Goal: Task Accomplishment & Management: Use online tool/utility

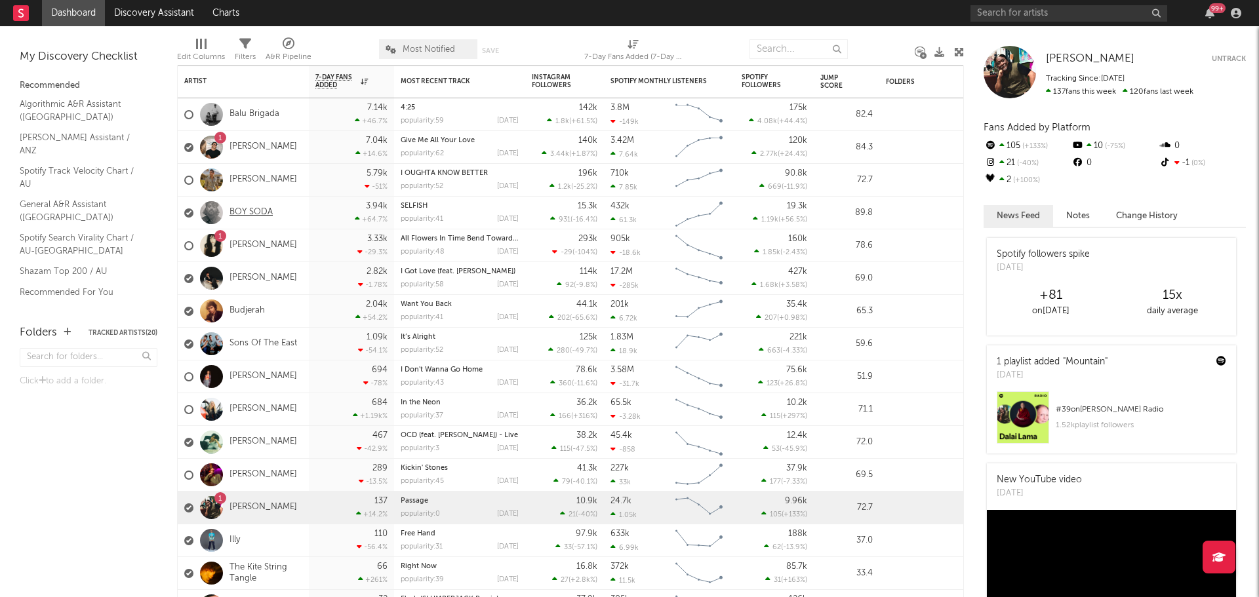
click at [252, 216] on link "BOY SODA" at bounding box center [250, 212] width 43 height 11
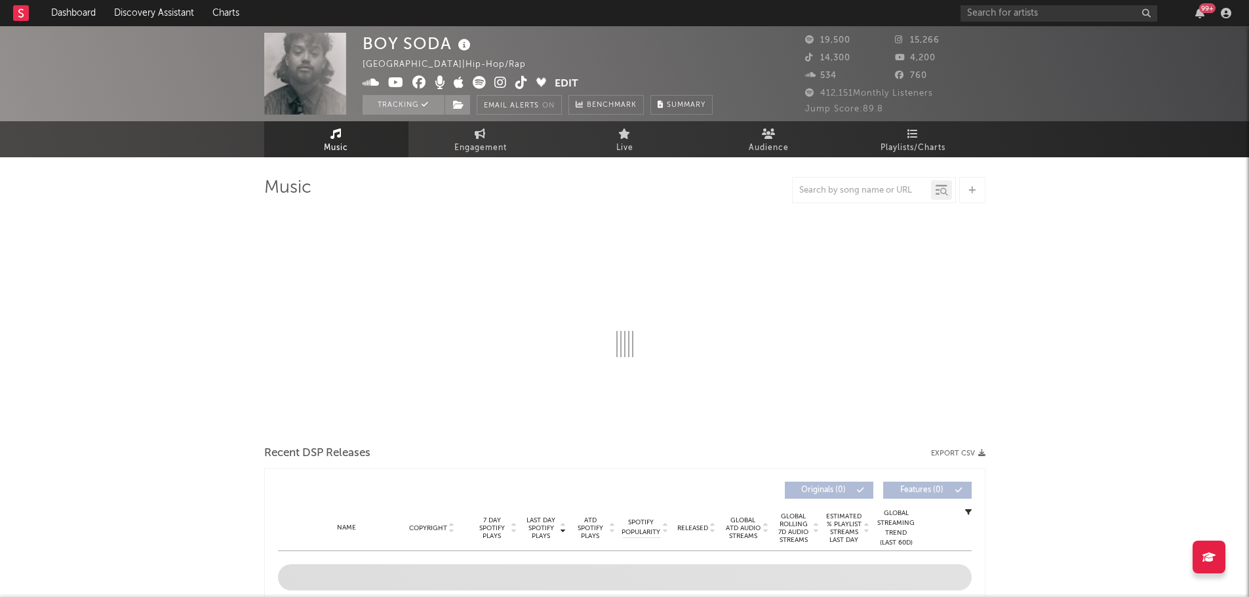
select select "6m"
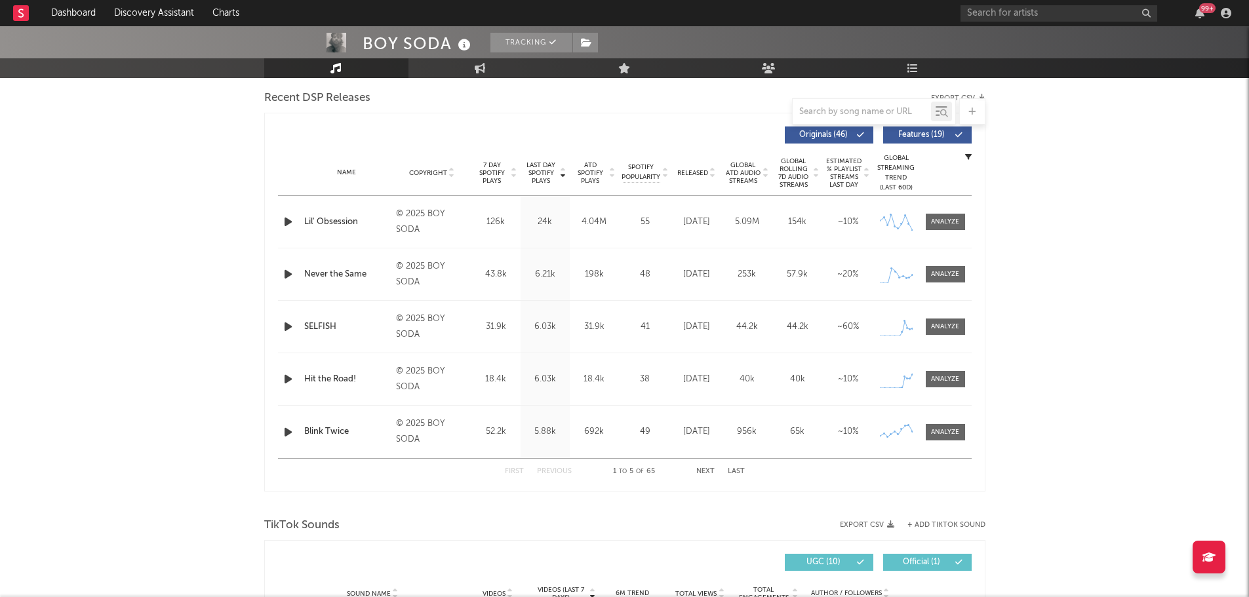
scroll to position [852, 0]
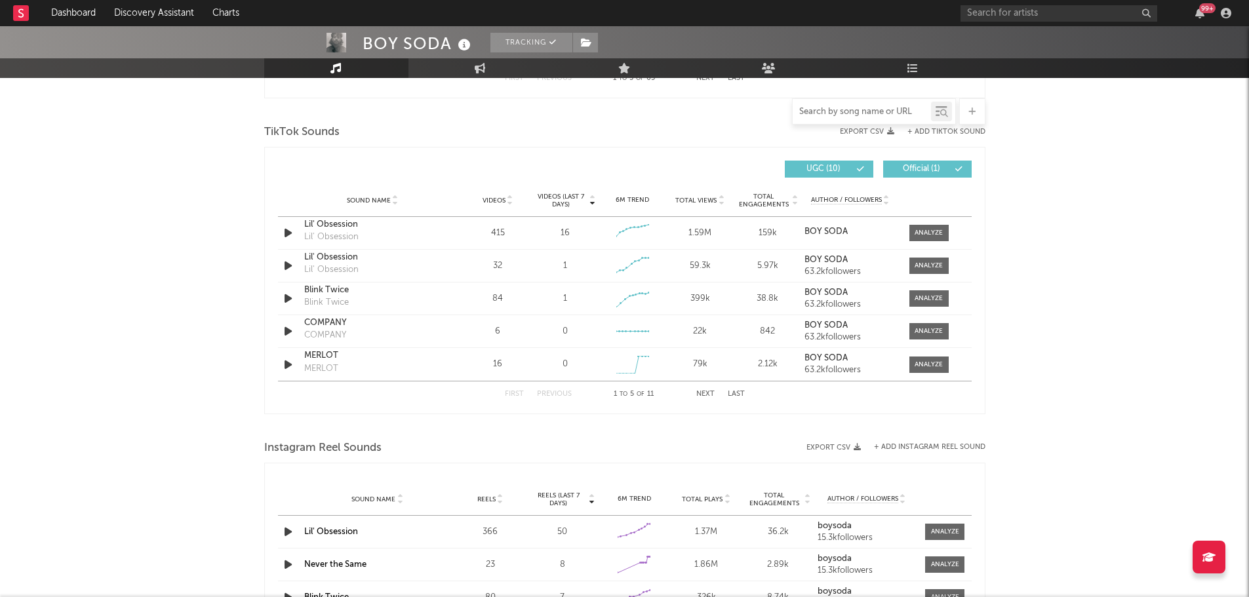
click at [844, 111] on input "text" at bounding box center [862, 112] width 138 height 10
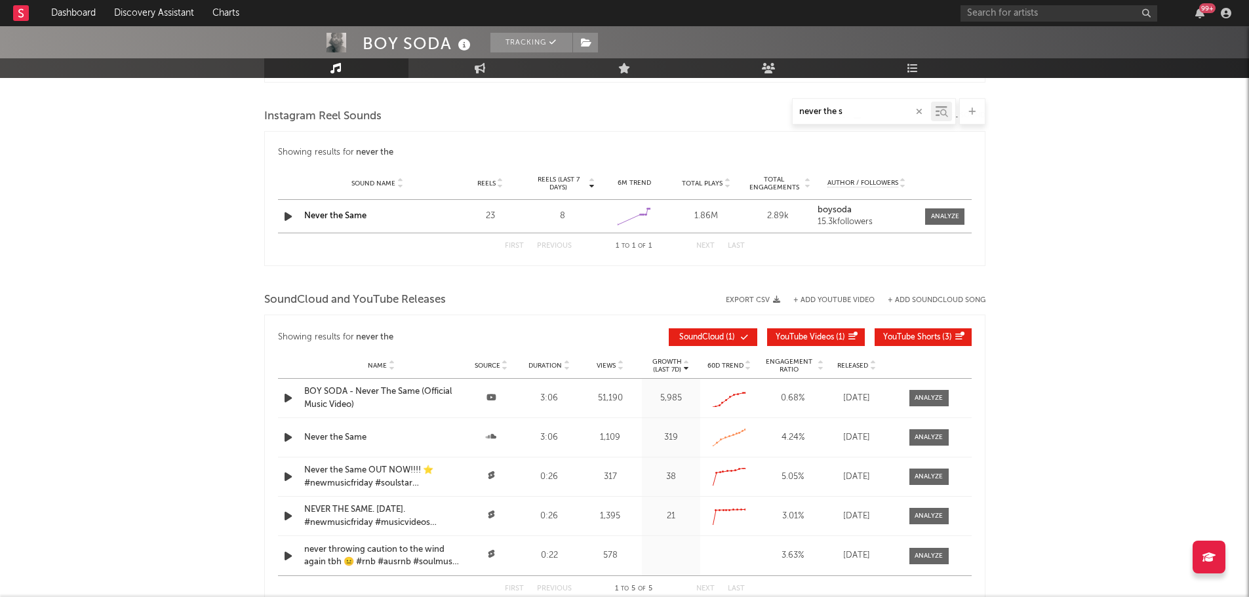
type input "never the sa"
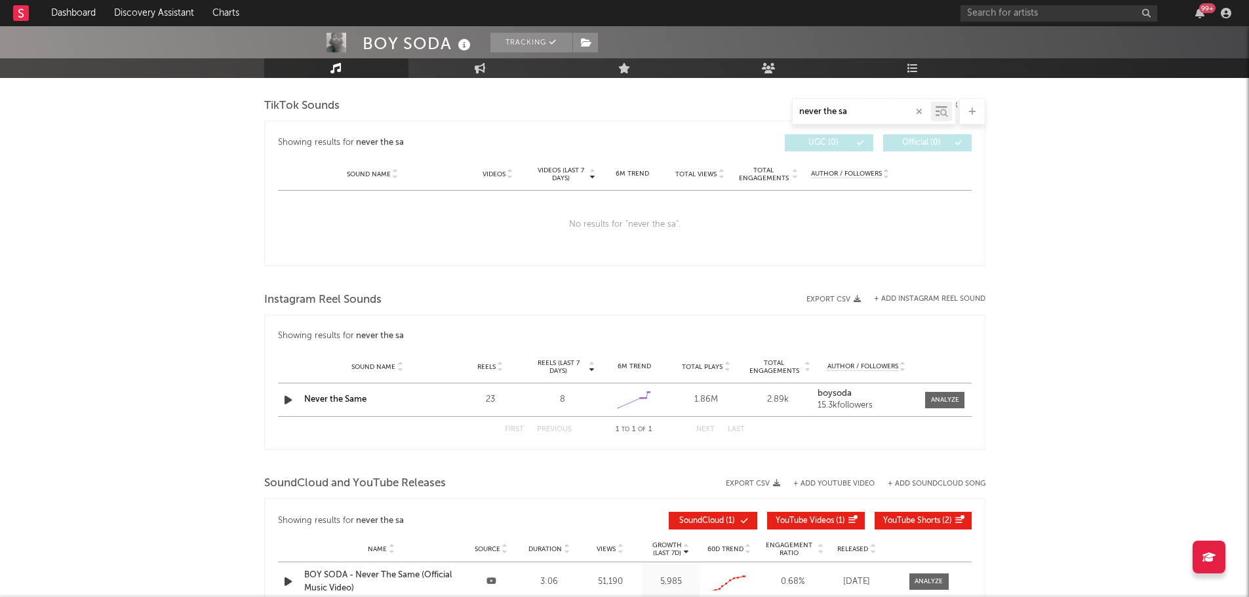
scroll to position [656, 0]
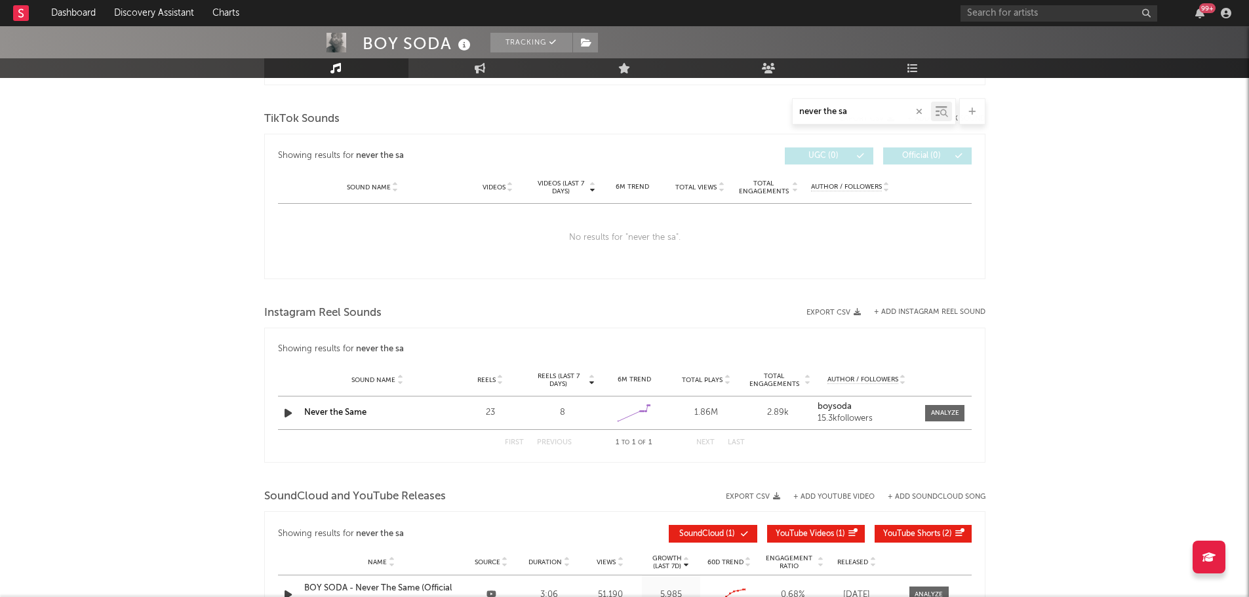
click at [918, 112] on icon "button" at bounding box center [919, 112] width 7 height 9
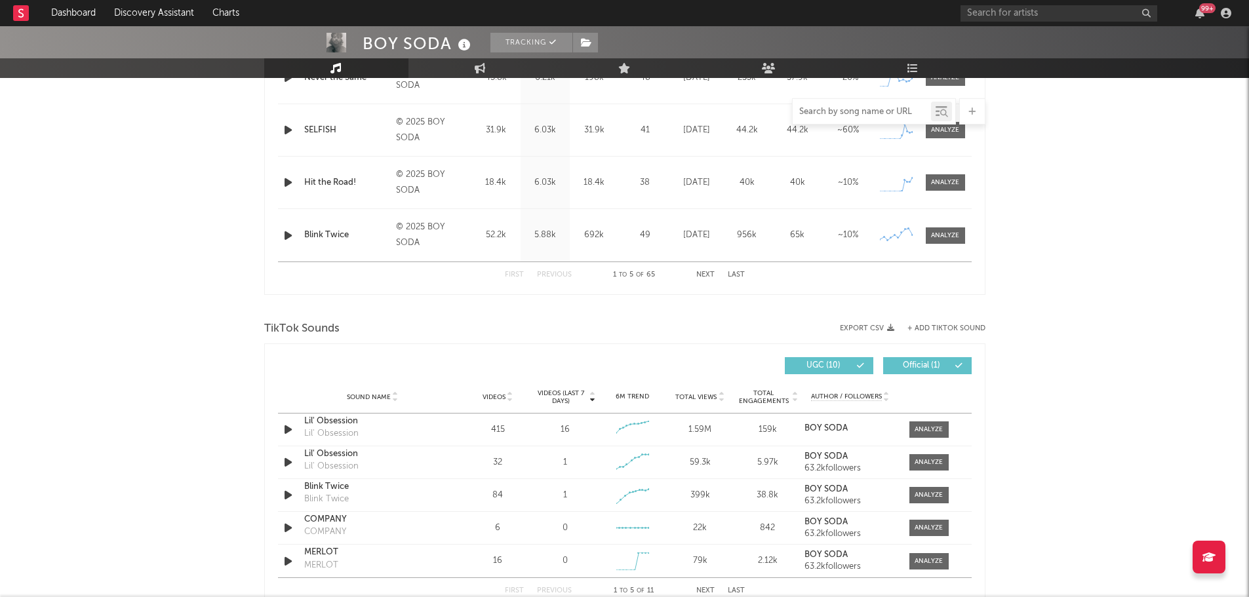
scroll to position [707, 0]
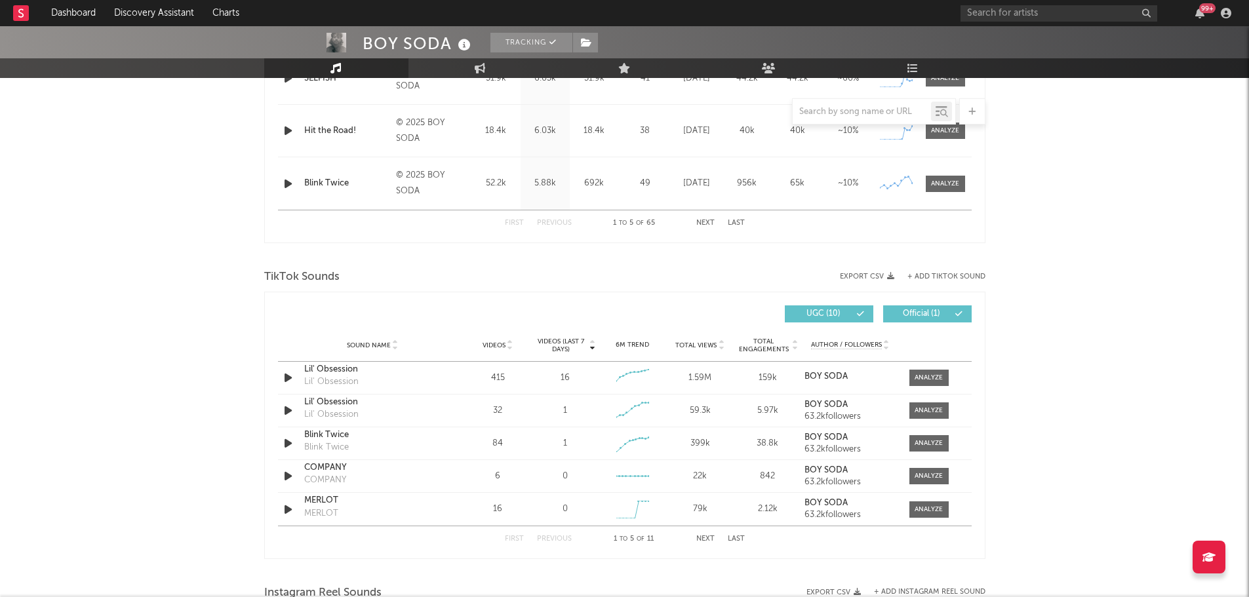
drag, startPoint x: 661, startPoint y: 7, endPoint x: 140, endPoint y: 283, distance: 589.6
click at [140, 283] on div "BOY SODA Tracking Australia | Hip-Hop/Rap Edit Tracking Email Alerts On Benchma…" at bounding box center [624, 309] width 1249 height 1981
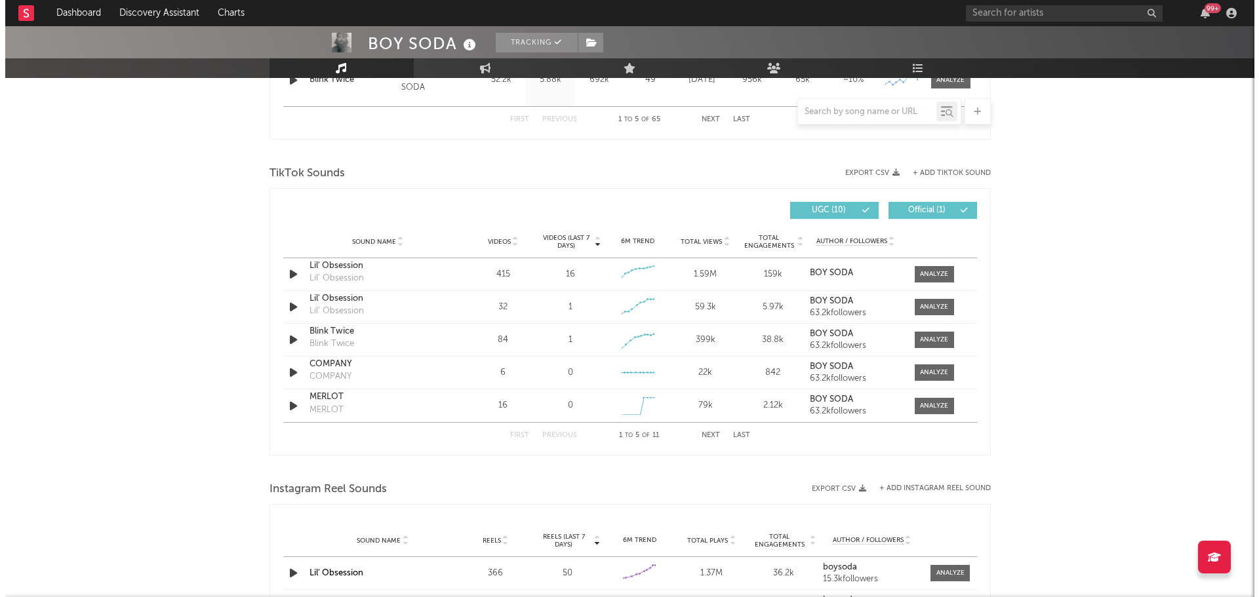
scroll to position [839, 0]
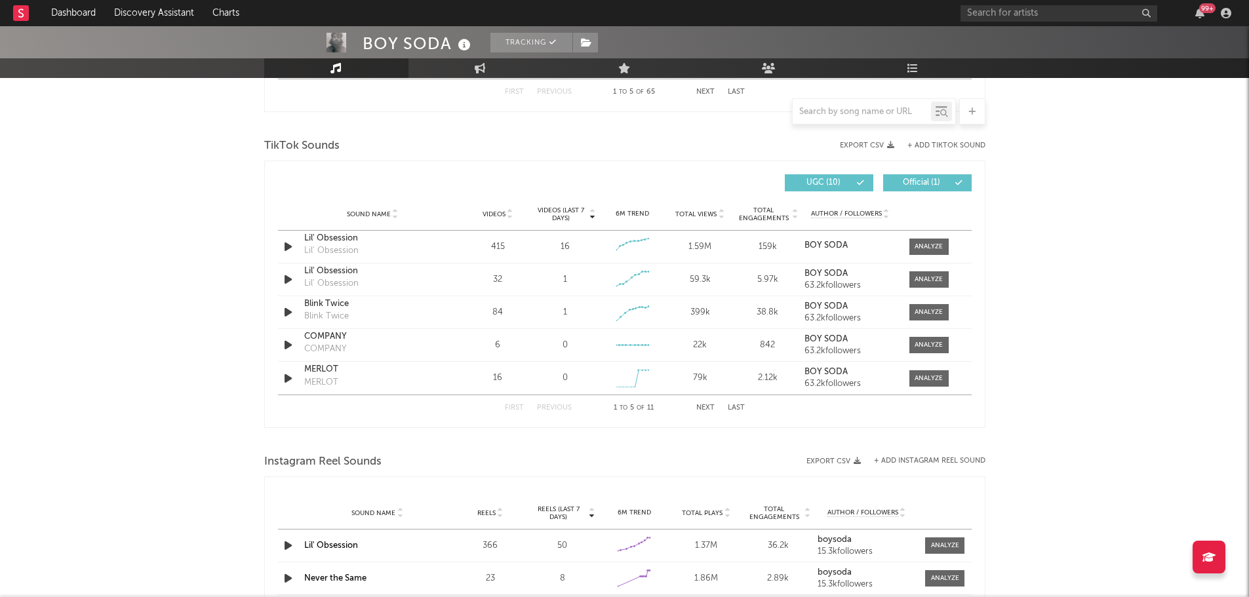
click at [925, 146] on button "+ Add TikTok Sound" at bounding box center [946, 145] width 78 height 7
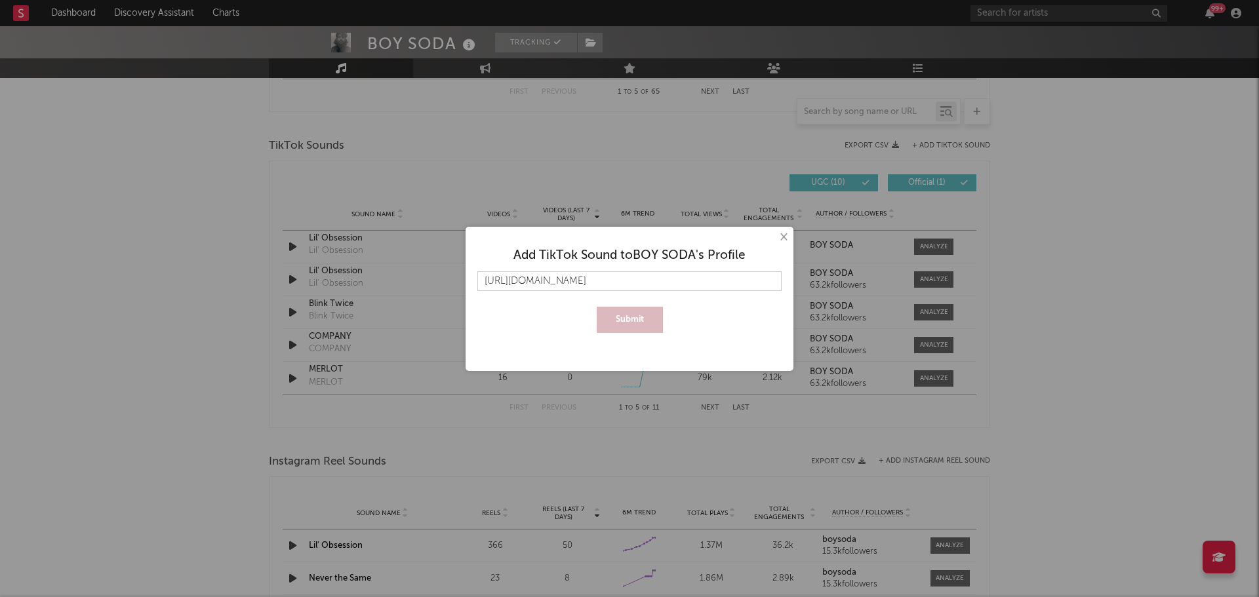
scroll to position [0, 24]
type input "[URL][DOMAIN_NAME]"
click at [633, 316] on button "Submit" at bounding box center [630, 320] width 66 height 26
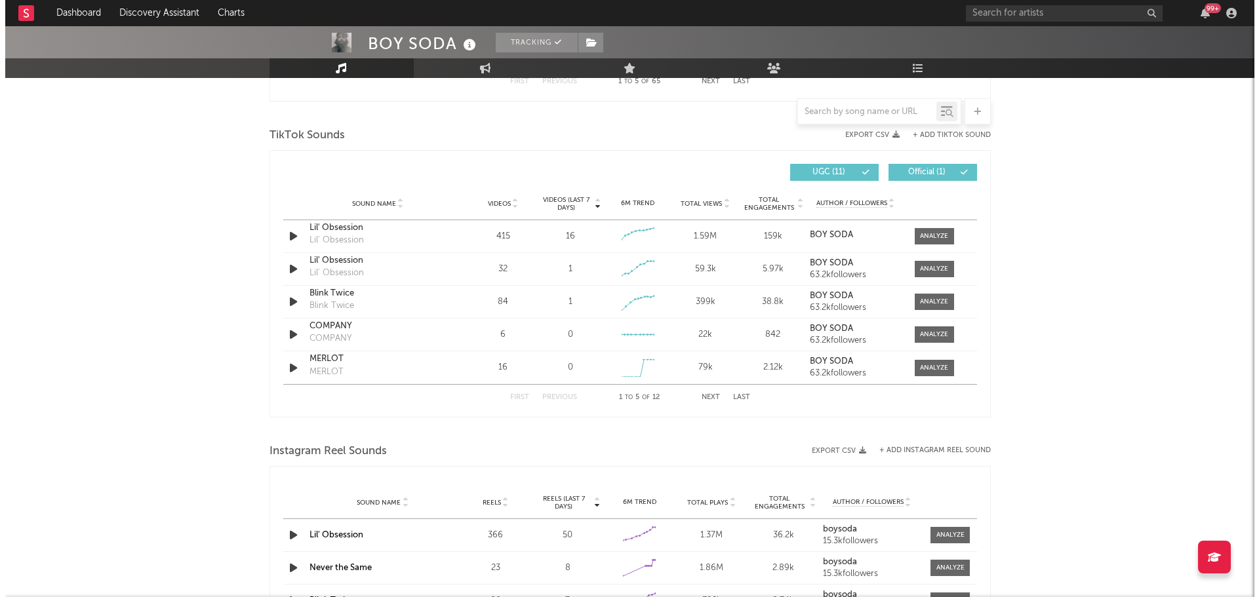
scroll to position [787, 0]
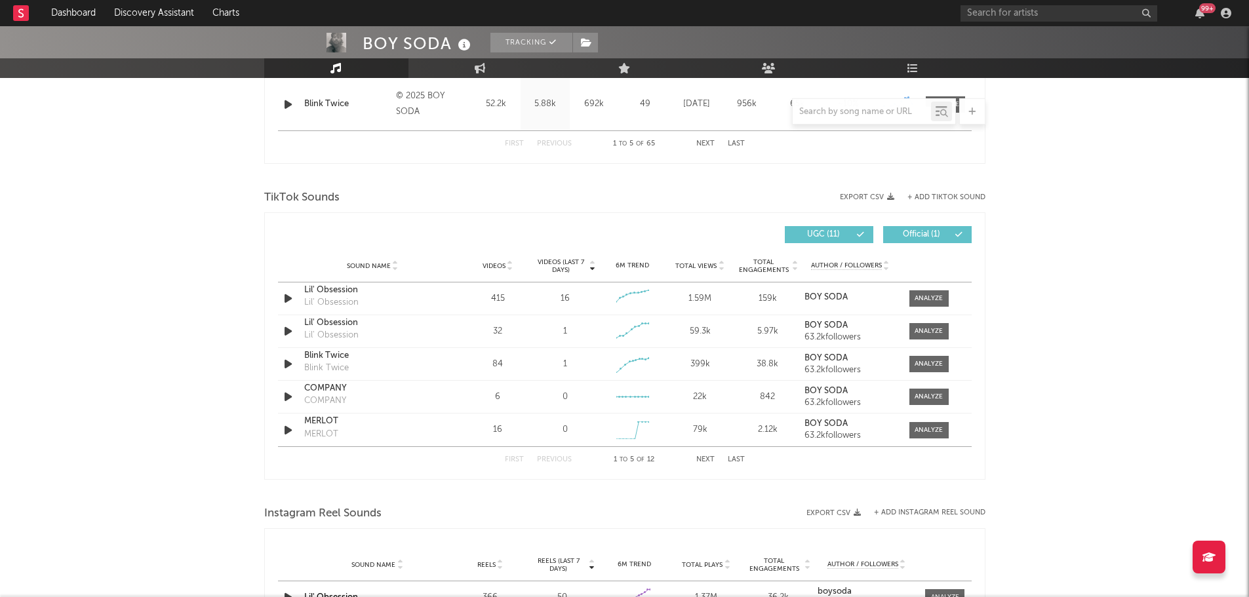
click at [953, 197] on button "+ Add TikTok Sound" at bounding box center [946, 197] width 78 height 7
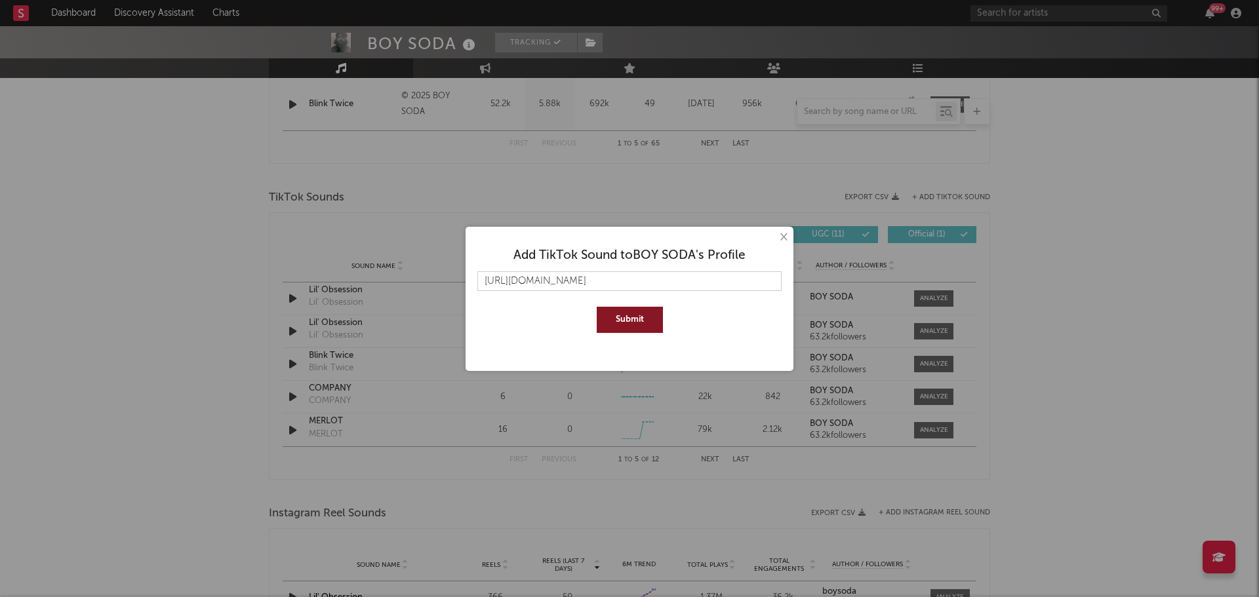
scroll to position [0, 10]
type input "[URL][DOMAIN_NAME]"
click at [612, 321] on button "Submit" at bounding box center [630, 320] width 66 height 26
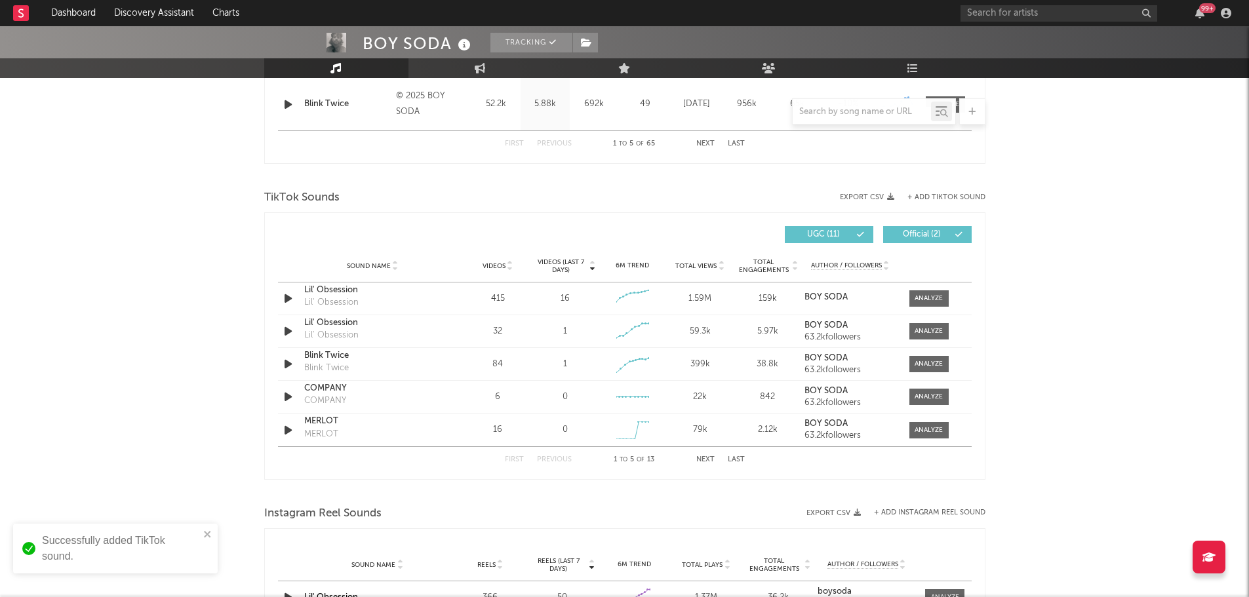
click at [947, 195] on button "+ Add TikTok Sound" at bounding box center [946, 197] width 78 height 7
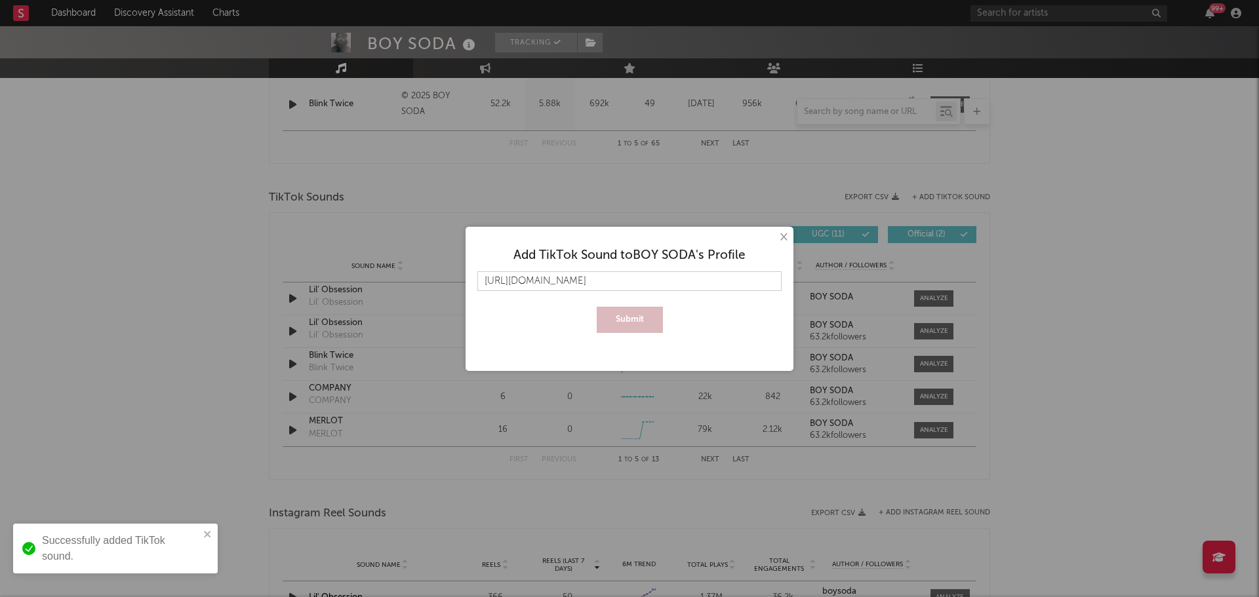
scroll to position [0, 33]
type input "[URL][DOMAIN_NAME]"
click at [625, 317] on button "Submit" at bounding box center [630, 320] width 66 height 26
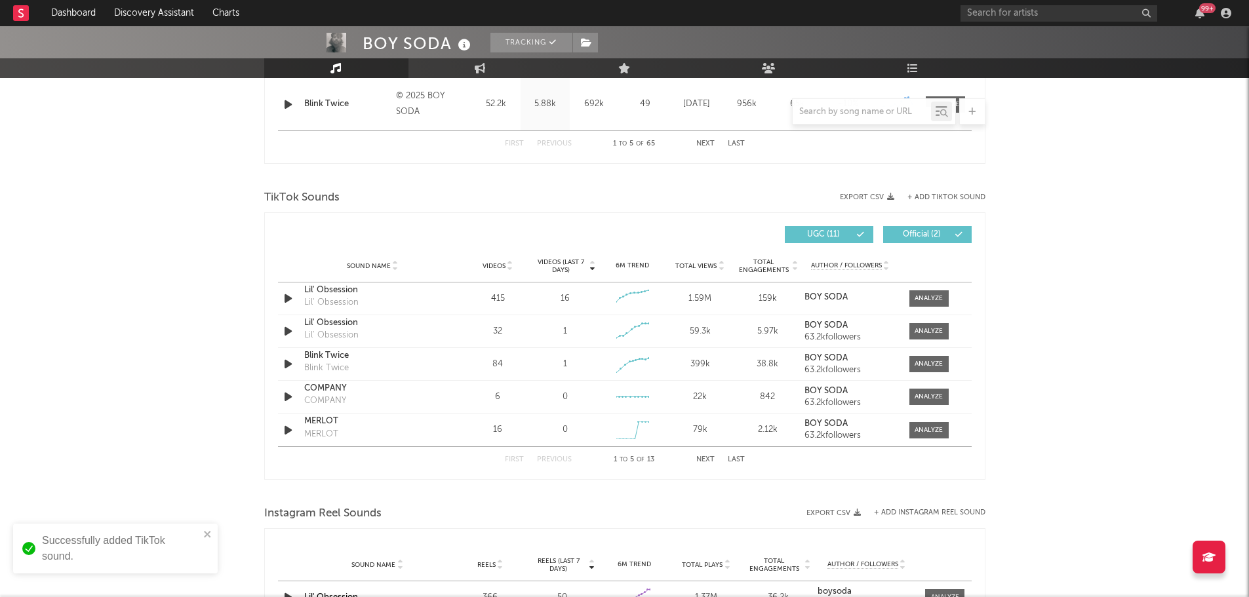
click at [939, 197] on button "+ Add TikTok Sound" at bounding box center [946, 197] width 78 height 7
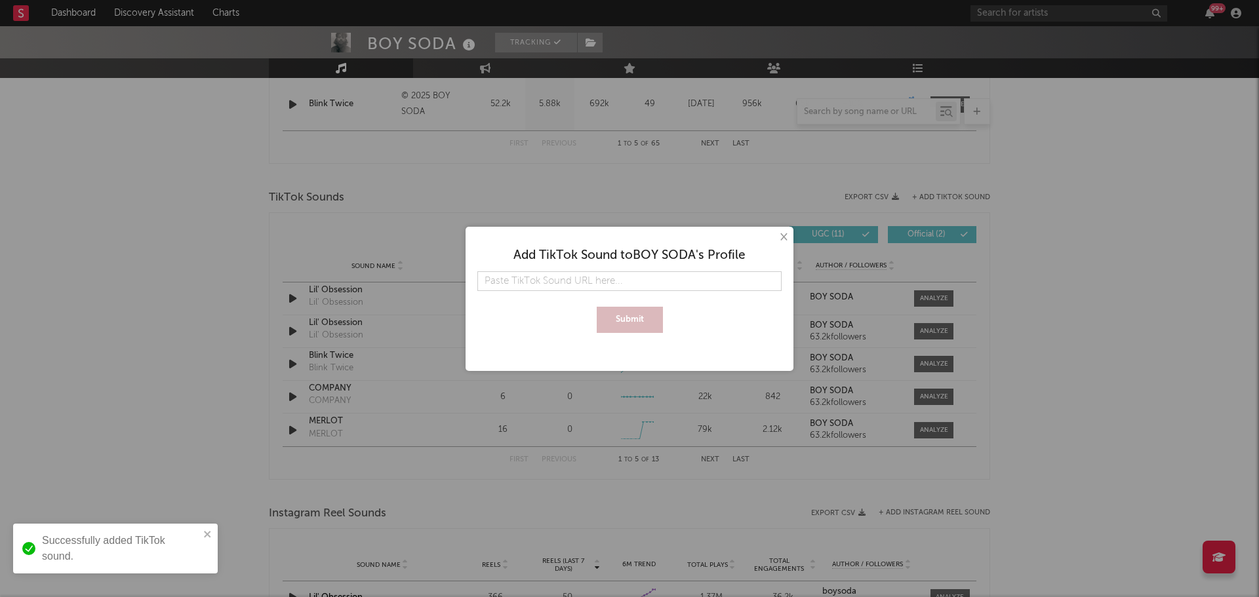
click at [538, 277] on input "text" at bounding box center [629, 281] width 304 height 20
type input "[URL][DOMAIN_NAME]"
click at [624, 319] on button "Submit" at bounding box center [630, 320] width 66 height 26
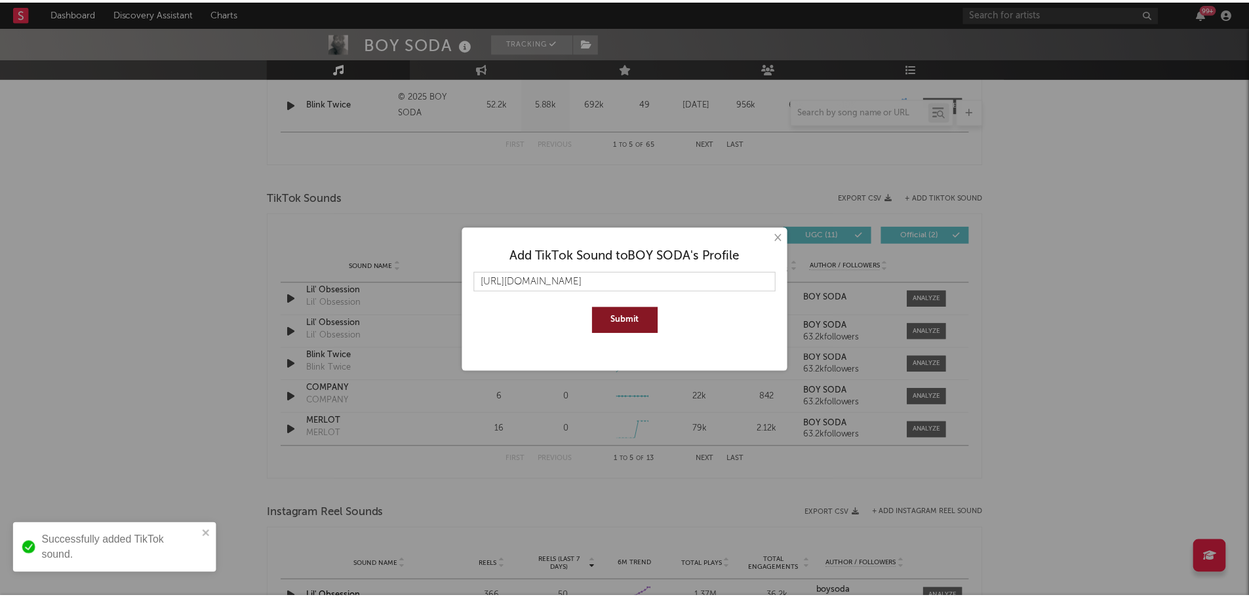
scroll to position [0, 0]
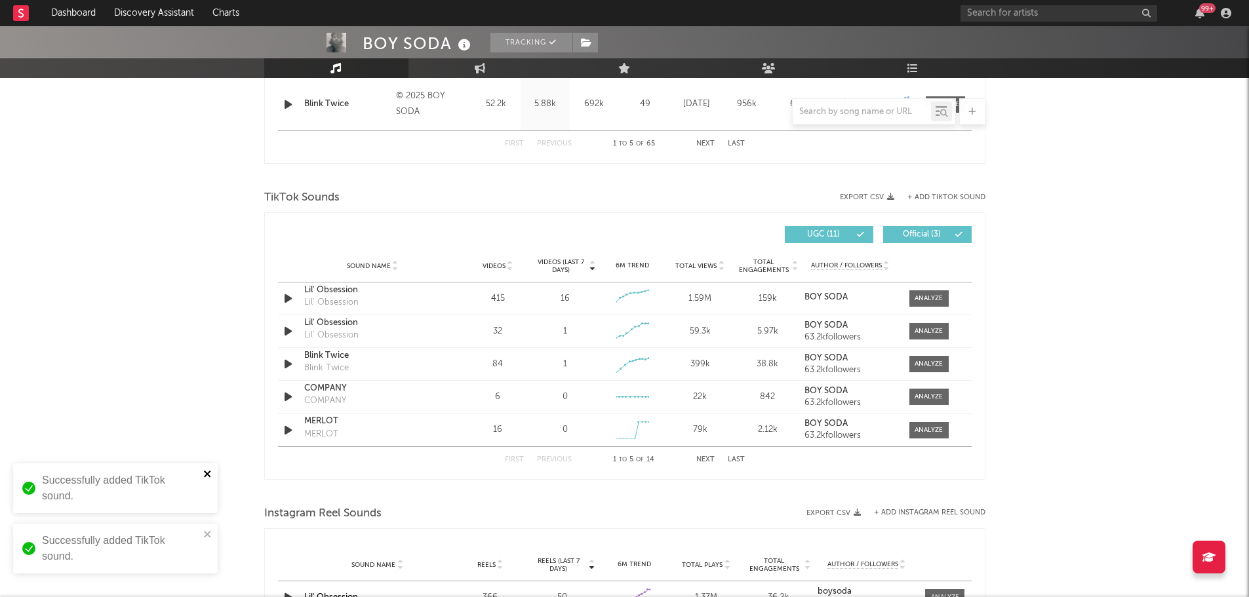
click at [207, 477] on icon "close" at bounding box center [207, 474] width 9 height 10
click at [193, 410] on div "BOY SODA Tracking Australia | Hip-Hop/Rap Edit Tracking Email Alerts On Benchma…" at bounding box center [624, 229] width 1249 height 1981
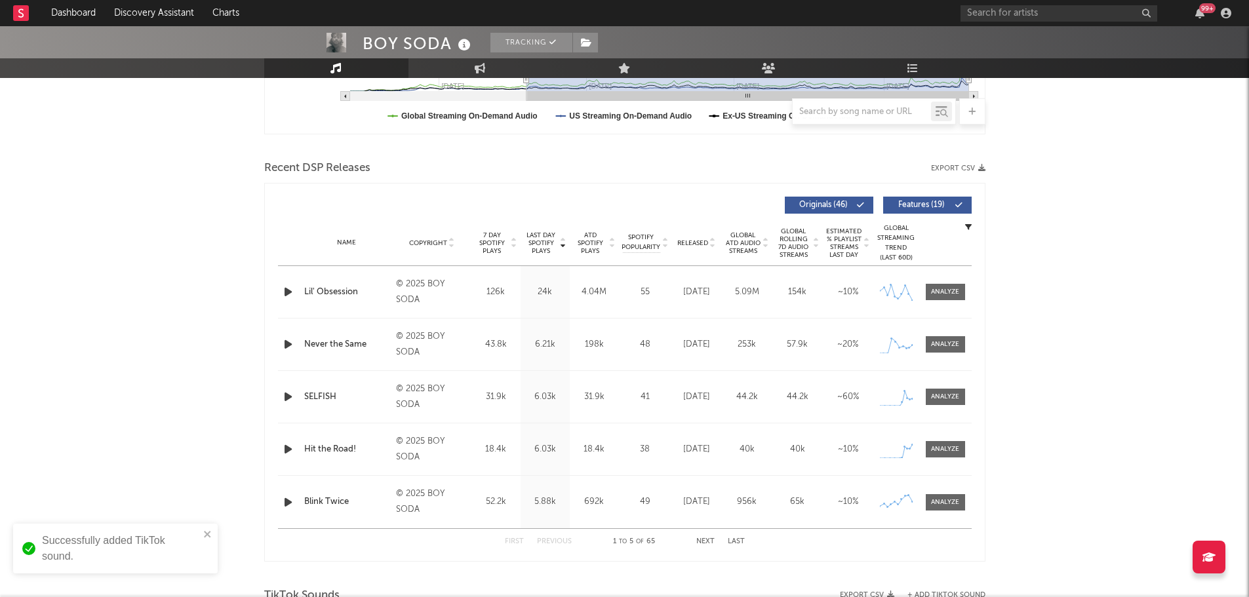
scroll to position [66, 0]
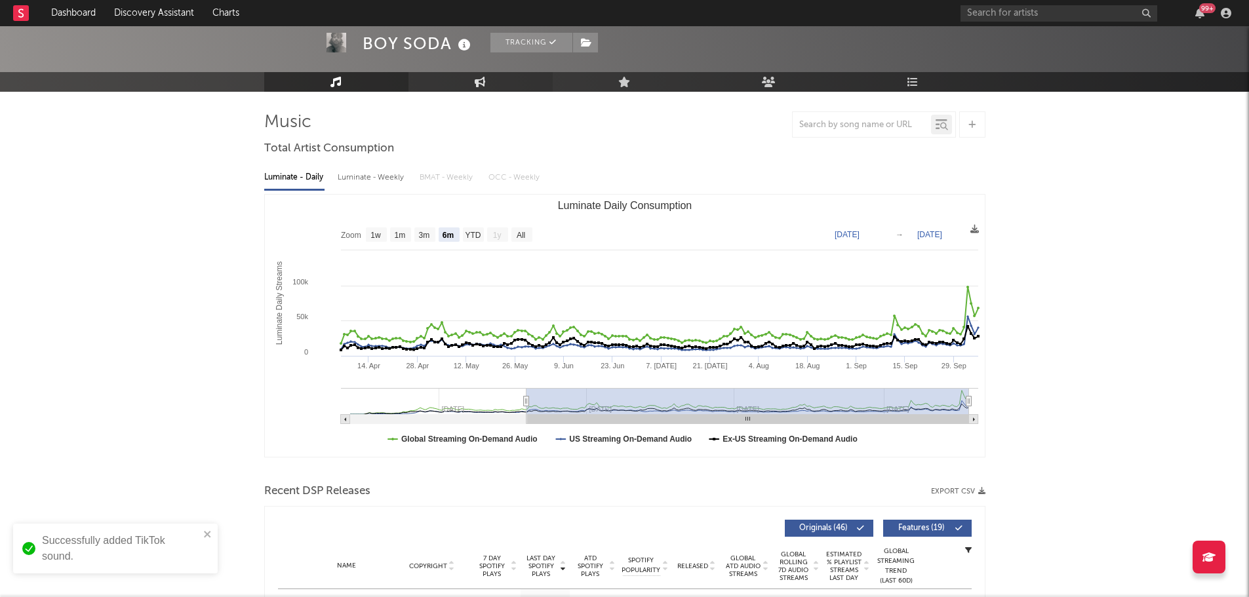
click at [456, 83] on link "Engagement" at bounding box center [480, 82] width 144 height 20
select select "1w"
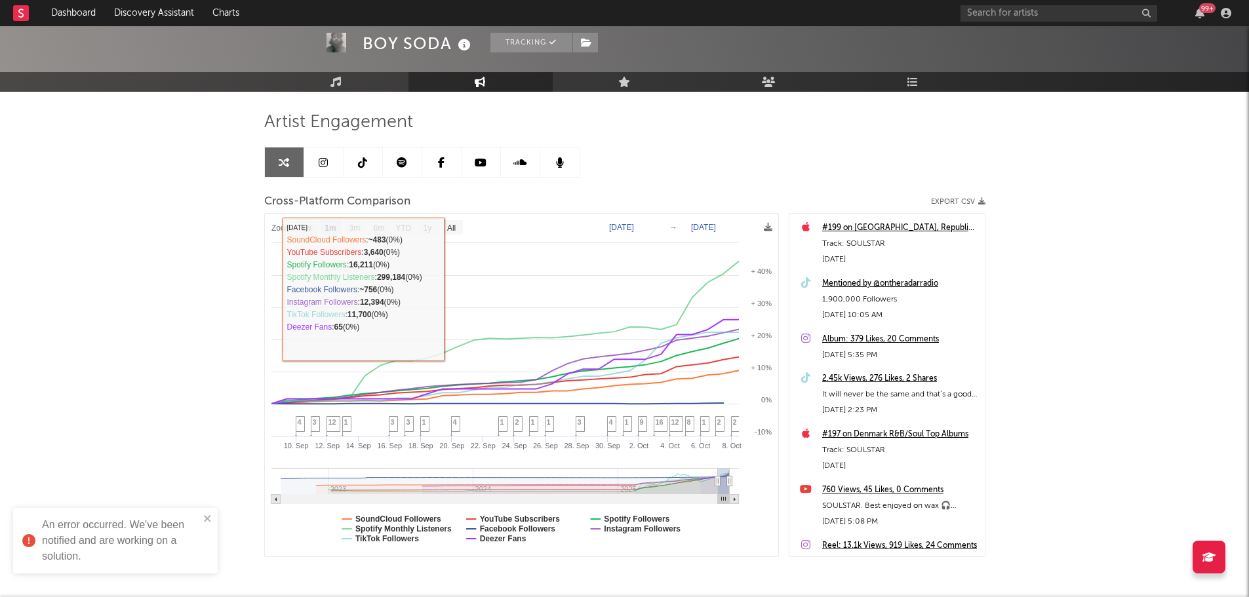
scroll to position [117, 0]
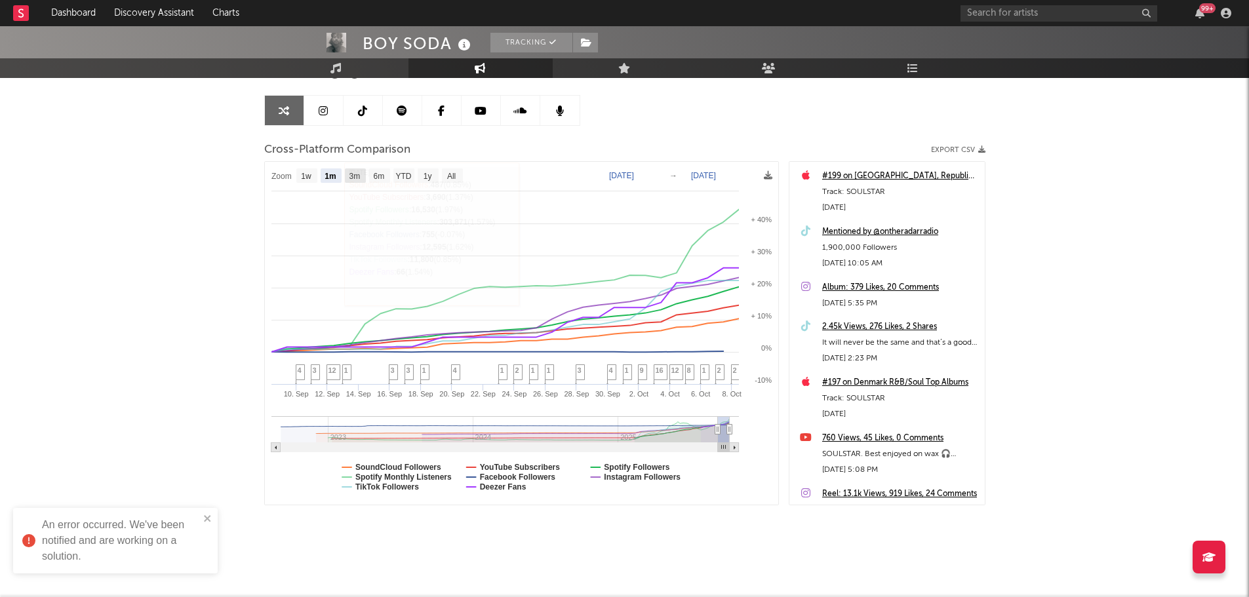
click at [355, 172] on text "3m" at bounding box center [354, 176] width 11 height 9
select select "3m"
type input "[DATE]"
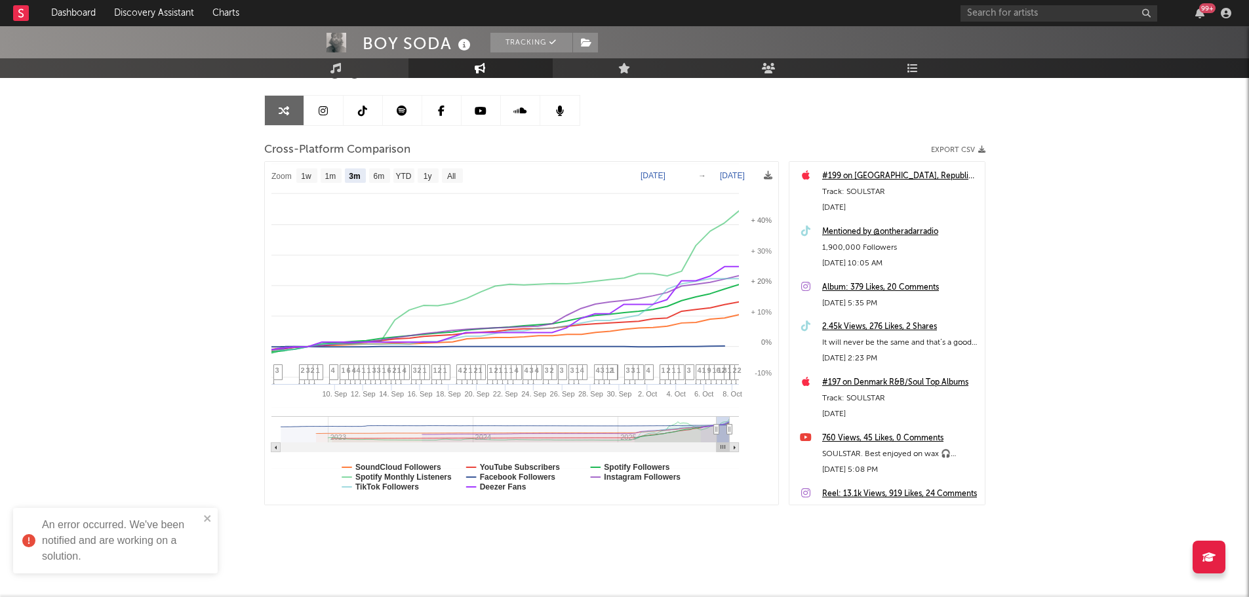
select select "3m"
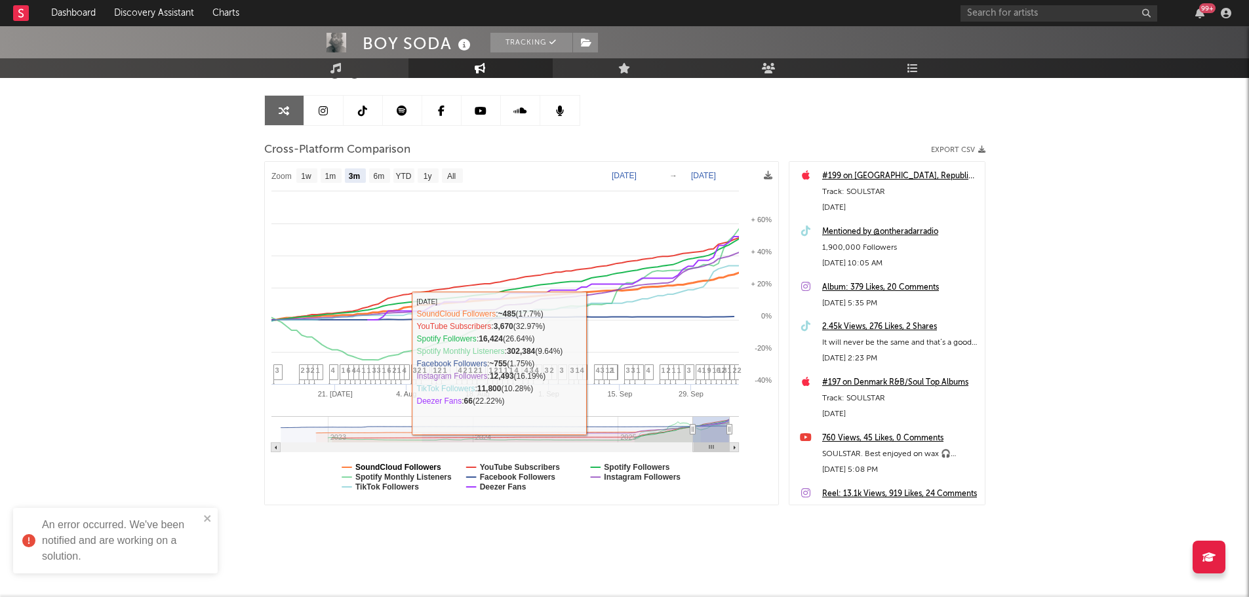
click at [397, 466] on text "SoundCloud Followers" at bounding box center [398, 467] width 86 height 9
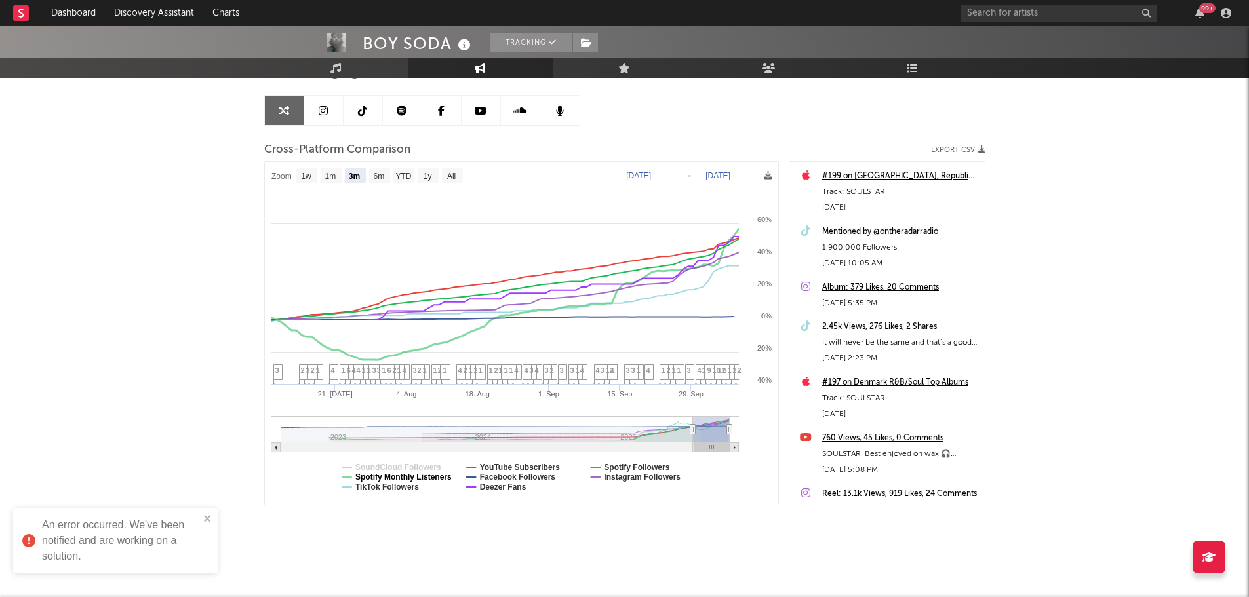
select select "3m"
click at [513, 475] on text "Facebook Followers" at bounding box center [517, 477] width 76 height 9
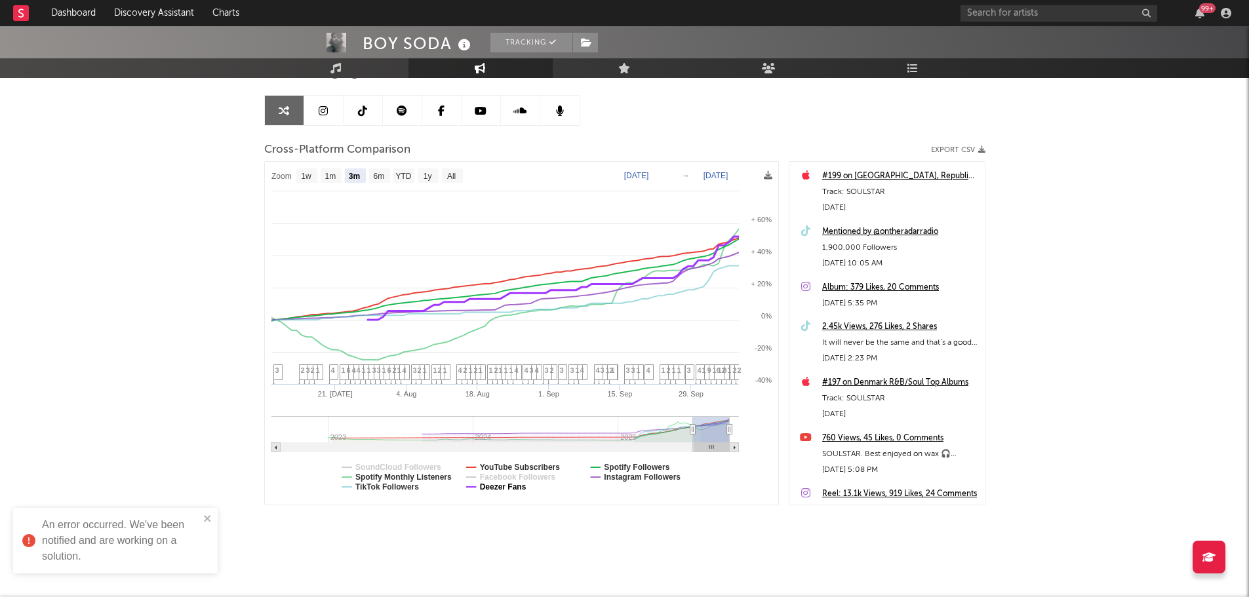
select select "3m"
click at [516, 488] on text "Deezer Fans" at bounding box center [502, 487] width 47 height 9
select select "3m"
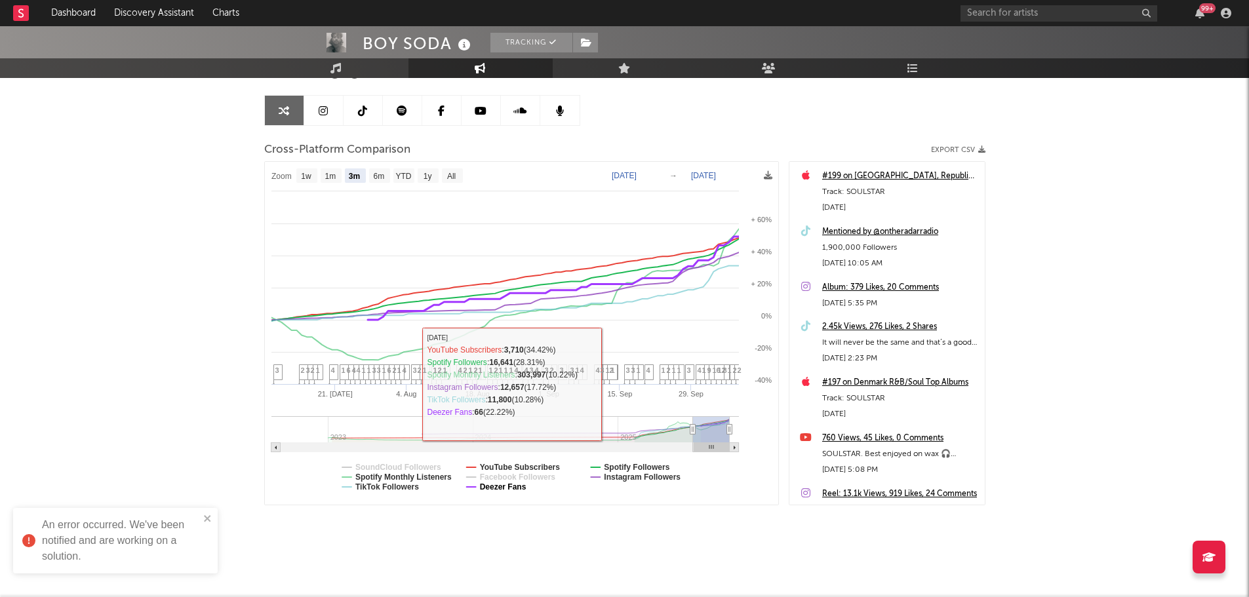
click at [517, 489] on text "Deezer Fans" at bounding box center [502, 487] width 47 height 9
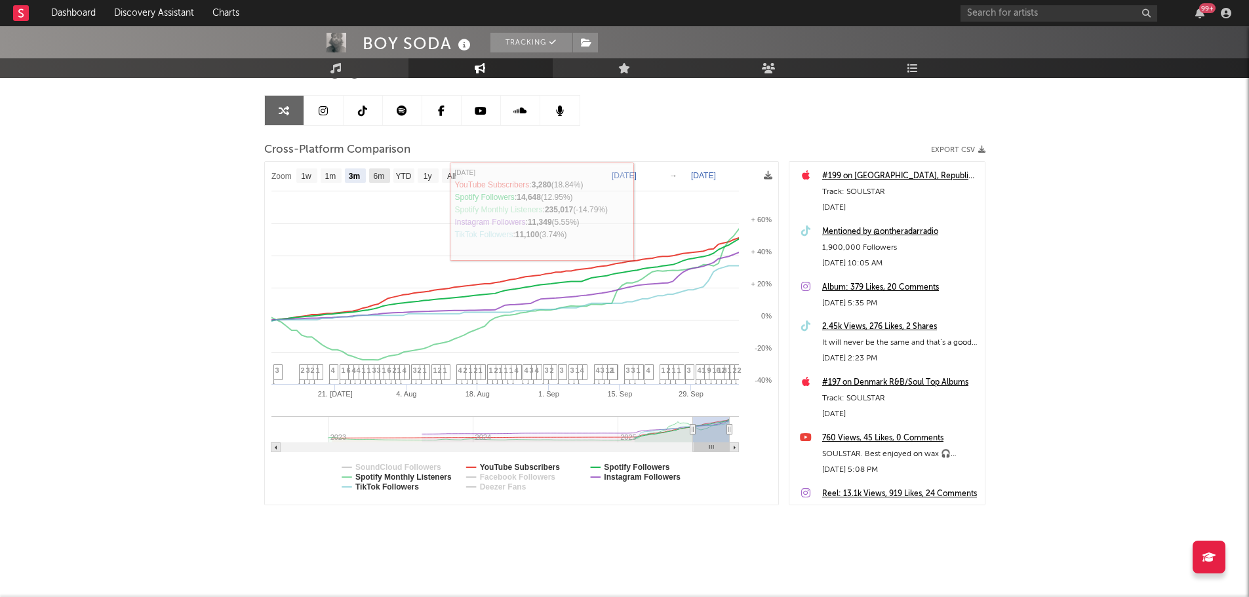
click at [384, 179] on text "6m" at bounding box center [378, 176] width 11 height 9
select select "6m"
type input "[DATE]"
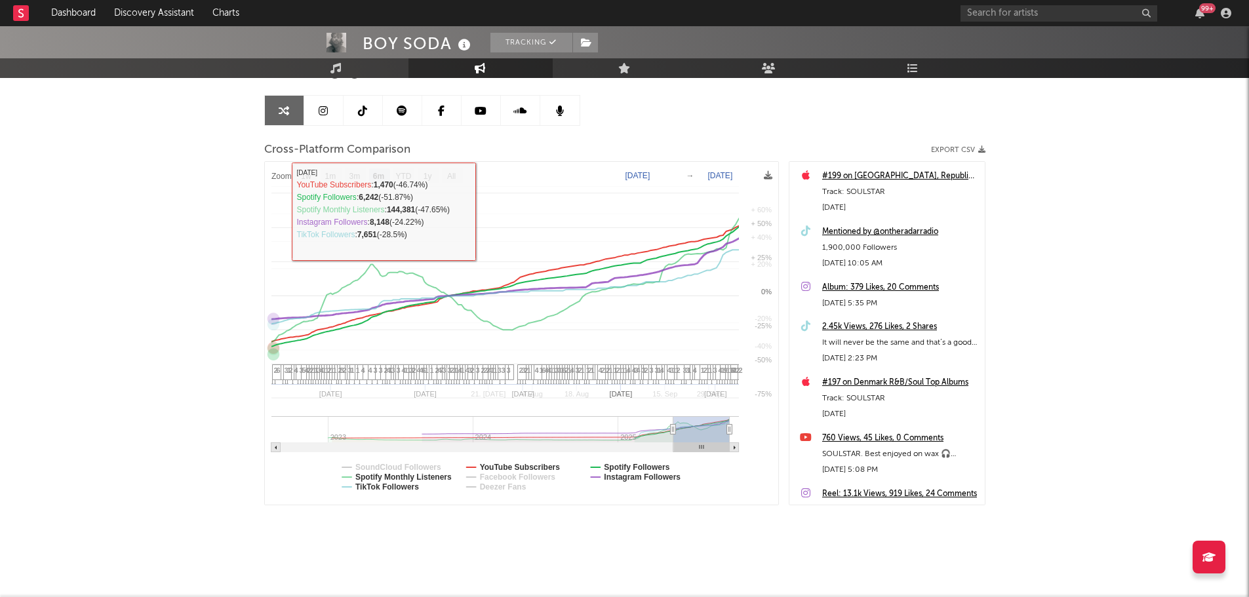
select select "6m"
